Goal: Transaction & Acquisition: Download file/media

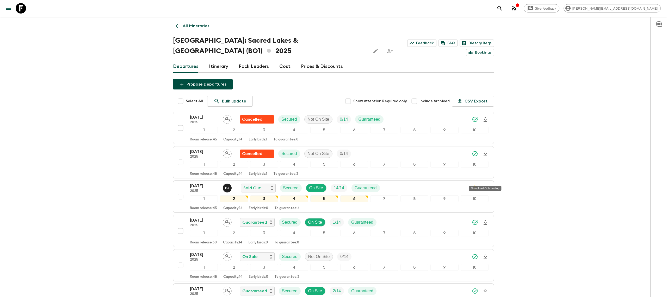
click at [22, 3] on icon at bounding box center [21, 8] width 10 height 10
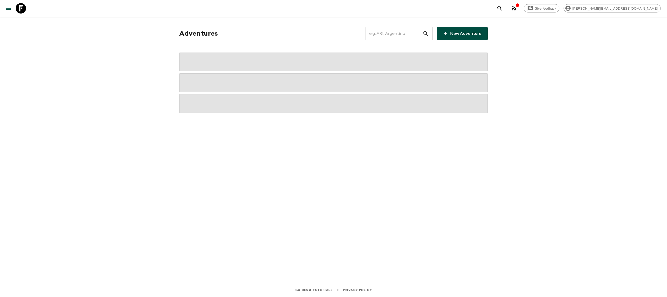
click at [406, 31] on input "text" at bounding box center [393, 33] width 57 height 15
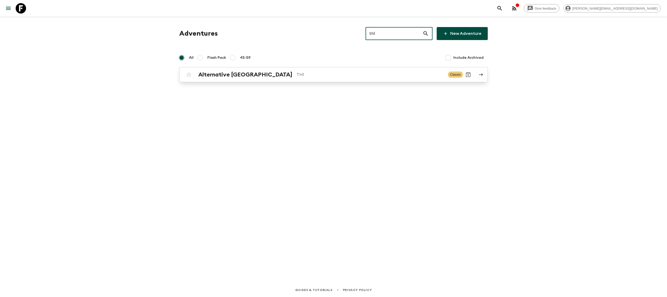
type input "th1"
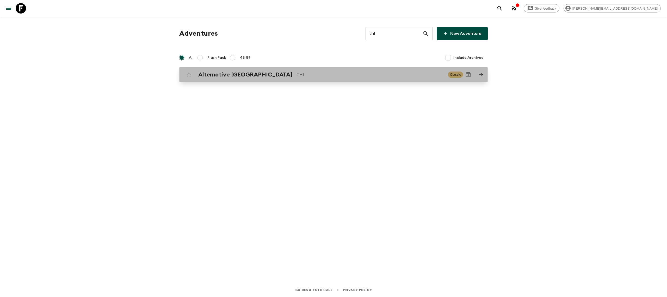
click at [296, 72] on p "TH1" at bounding box center [369, 75] width 147 height 6
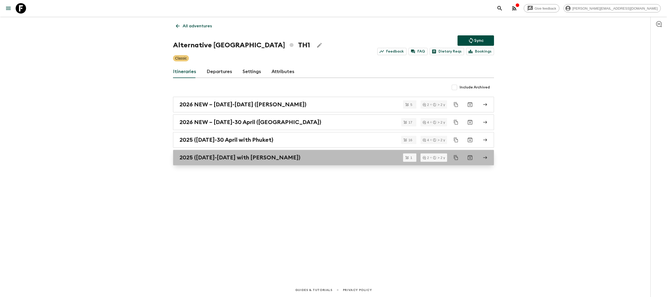
click at [228, 161] on h2 "2025 ([DATE]-[DATE] with [PERSON_NAME])" at bounding box center [239, 157] width 121 height 7
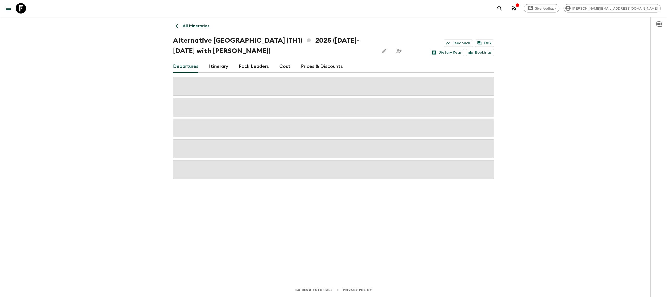
click at [187, 22] on link "All itineraries" at bounding box center [192, 26] width 39 height 10
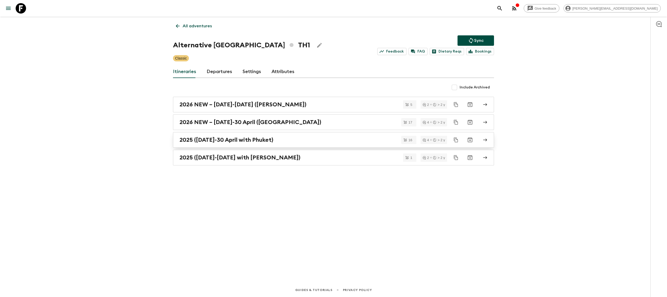
click at [217, 142] on h2 "2025 ([DATE]-30 April with Phuket)" at bounding box center [226, 140] width 94 height 7
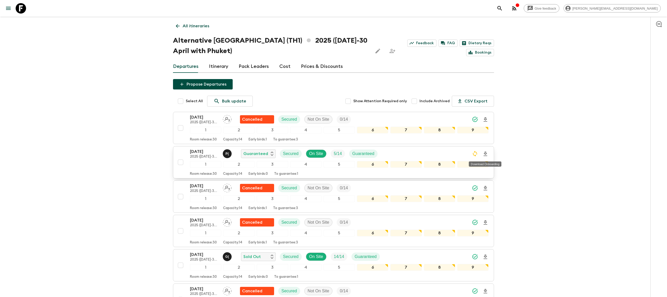
click at [485, 154] on icon "Download Onboarding" at bounding box center [485, 154] width 4 height 4
